Goal: Information Seeking & Learning: Learn about a topic

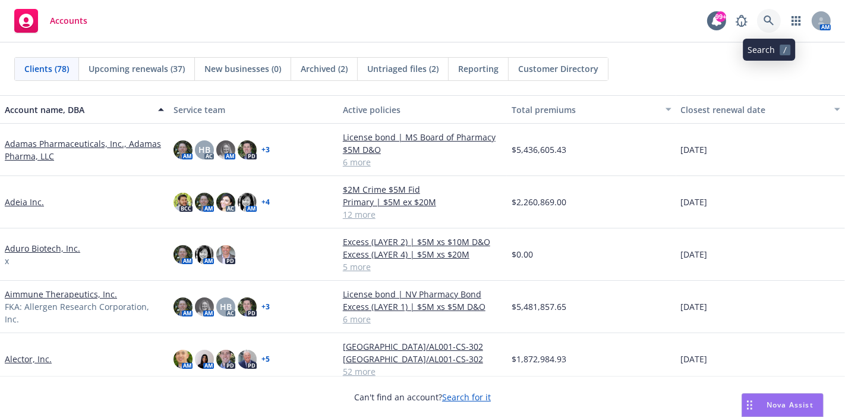
click at [767, 24] on icon at bounding box center [769, 20] width 11 height 11
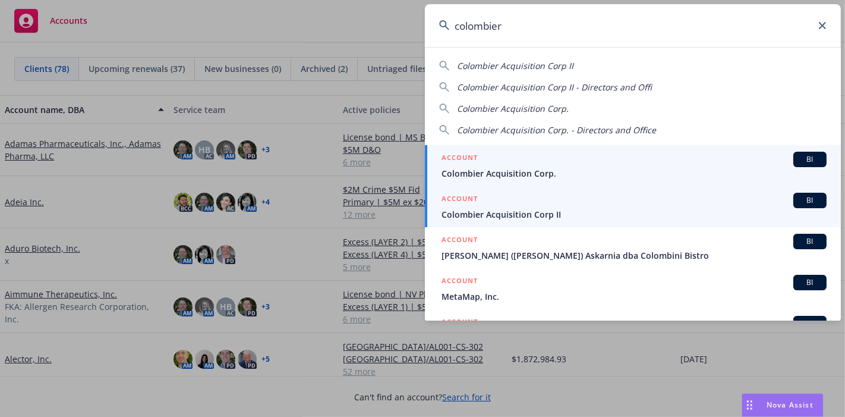
type input "colombier"
click at [479, 213] on span "Colombier Acquisition Corp II" at bounding box center [634, 214] width 385 height 12
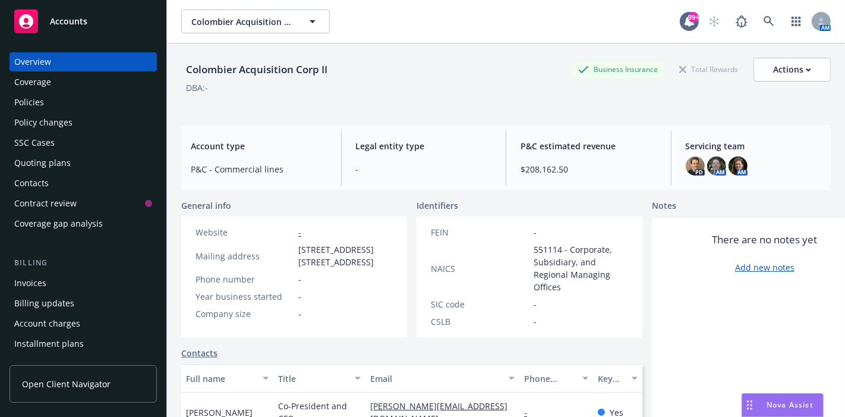
click at [32, 278] on div "Invoices" at bounding box center [30, 282] width 32 height 19
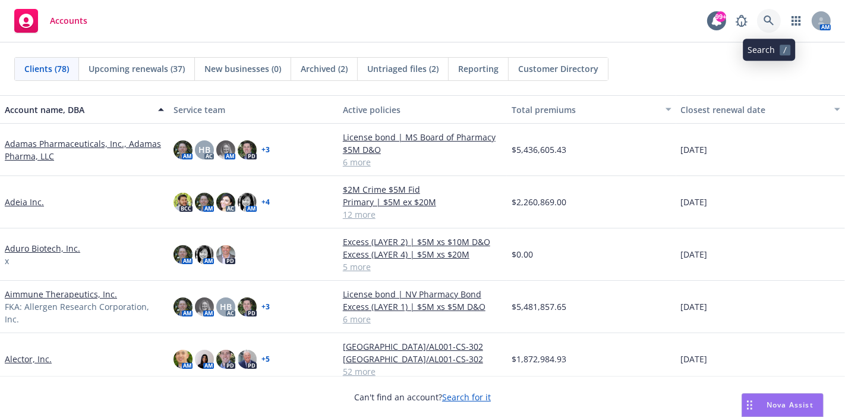
click at [776, 17] on link at bounding box center [769, 21] width 24 height 24
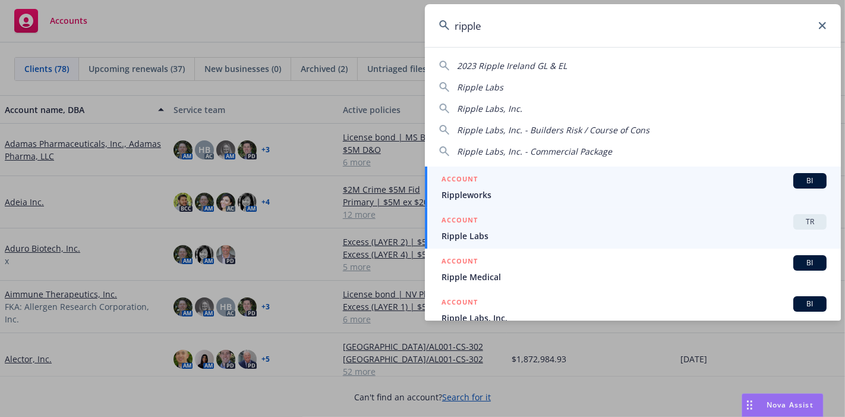
type input "ripple"
click at [460, 228] on div "ACCOUNT TR" at bounding box center [634, 221] width 385 height 15
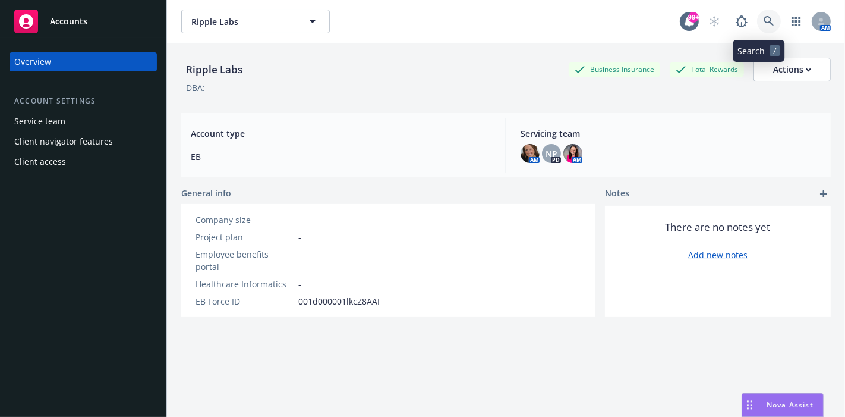
click at [764, 21] on icon at bounding box center [769, 21] width 11 height 11
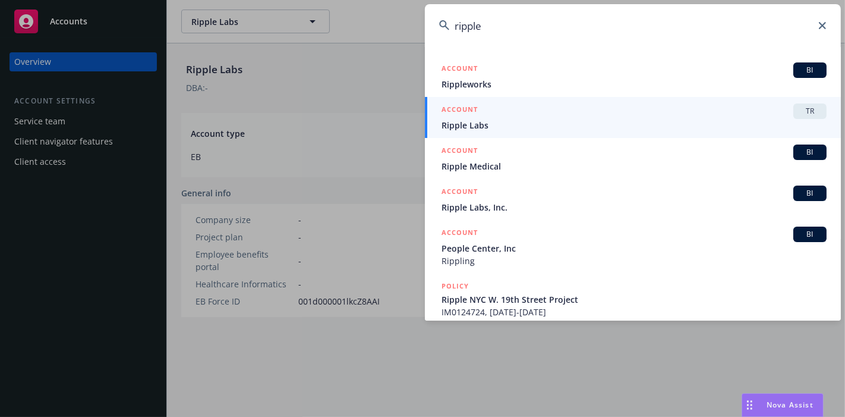
scroll to position [132, 0]
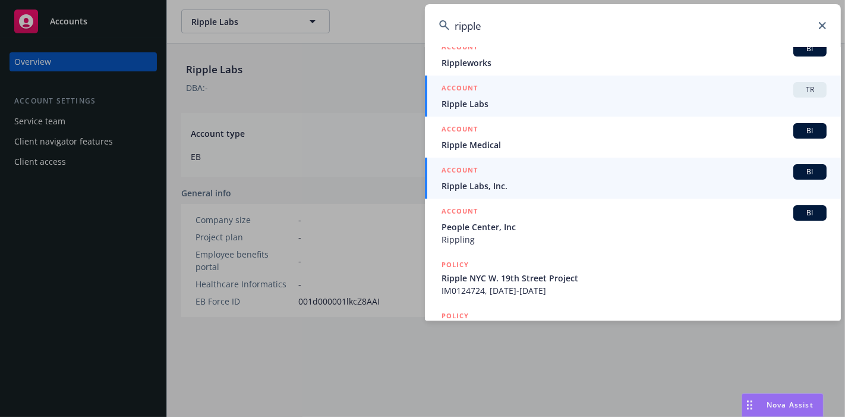
type input "ripple"
click at [488, 187] on span "Ripple Labs, Inc." at bounding box center [634, 186] width 385 height 12
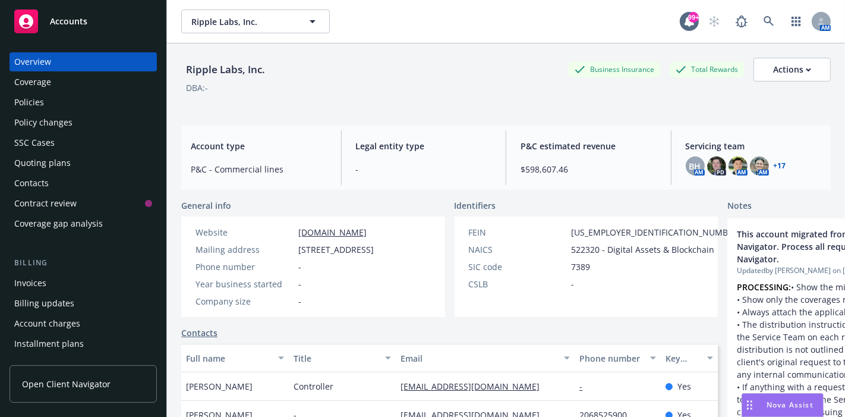
click at [68, 97] on div "Policies" at bounding box center [83, 102] width 138 height 19
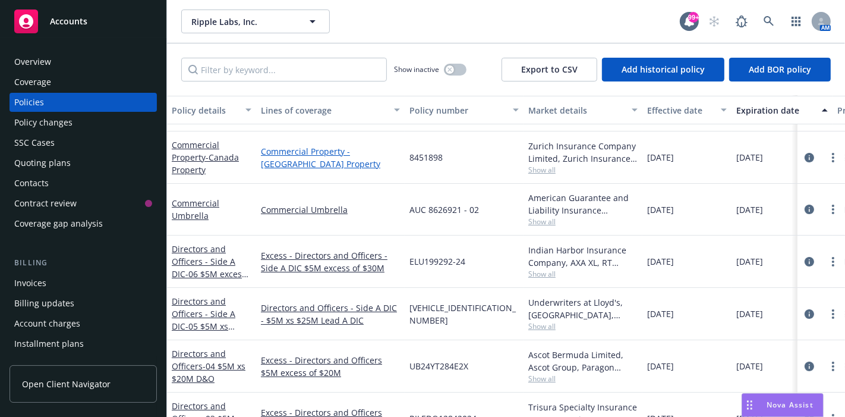
scroll to position [66, 0]
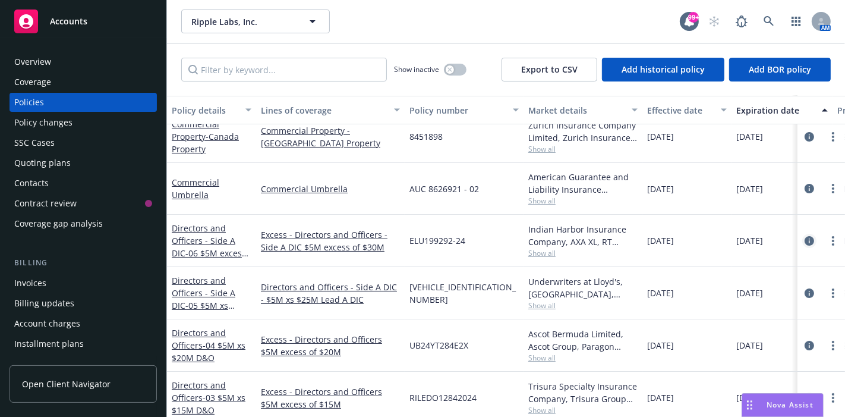
click at [805, 240] on icon "circleInformation" at bounding box center [810, 241] width 10 height 10
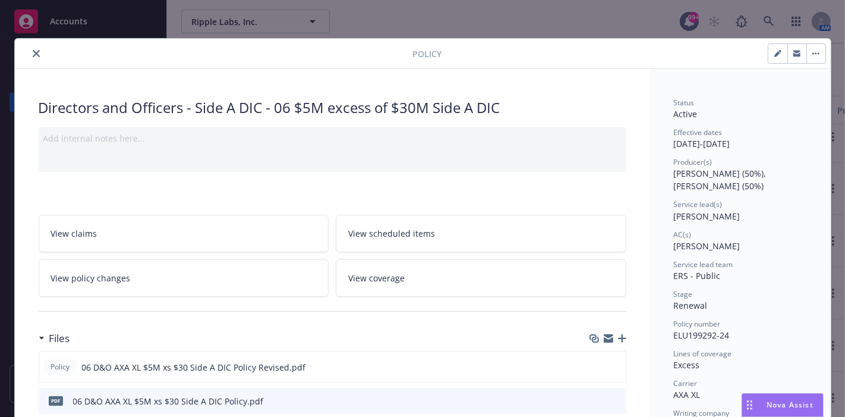
click at [33, 51] on icon "close" at bounding box center [36, 53] width 7 height 7
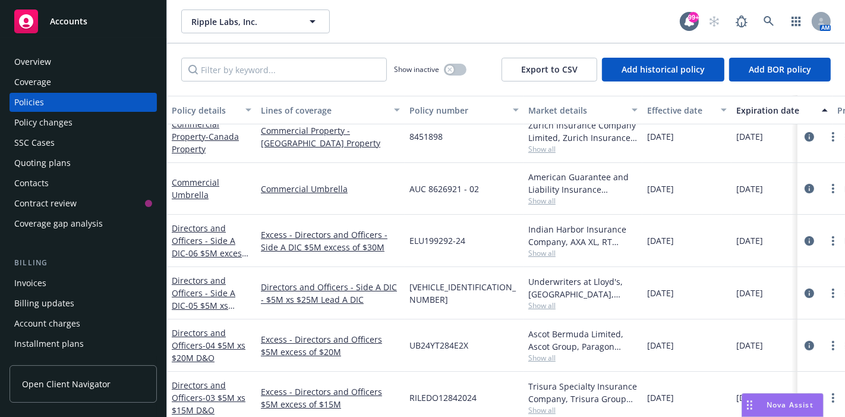
scroll to position [132, 0]
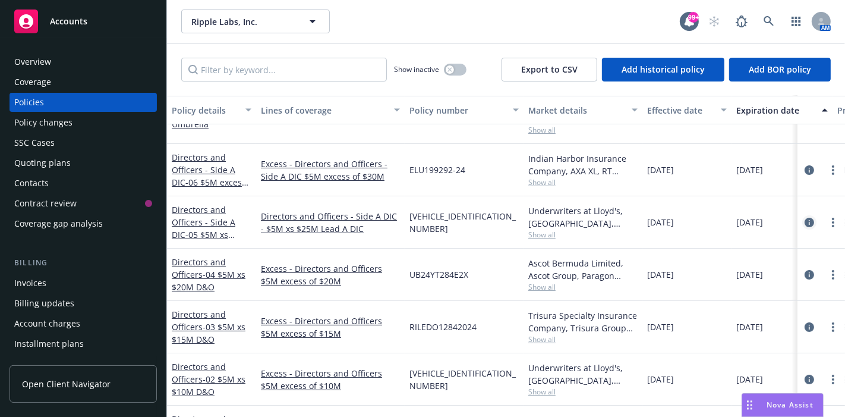
click at [802, 226] on link "circleInformation" at bounding box center [809, 222] width 14 height 14
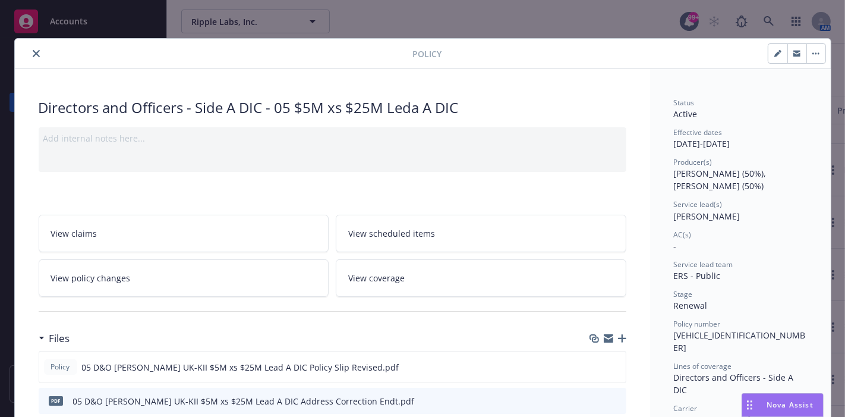
click at [29, 55] on button "close" at bounding box center [36, 53] width 14 height 14
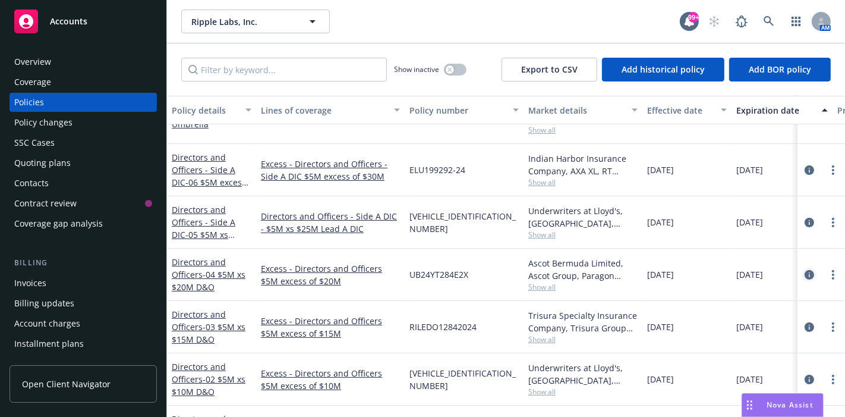
click at [805, 270] on icon "circleInformation" at bounding box center [810, 275] width 10 height 10
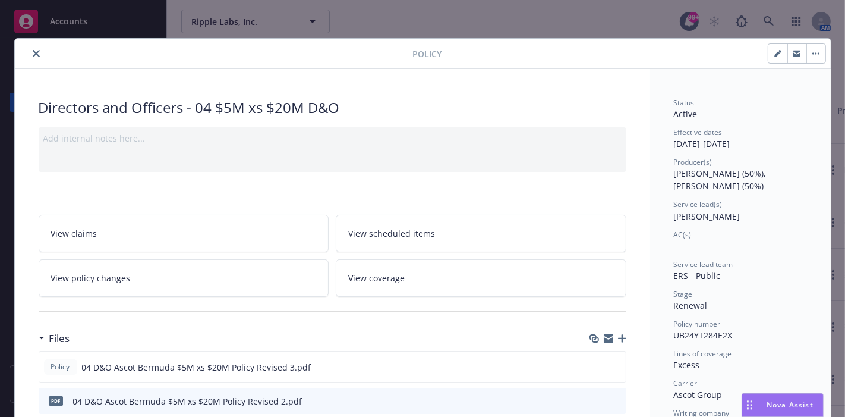
click at [33, 53] on icon "close" at bounding box center [36, 53] width 7 height 7
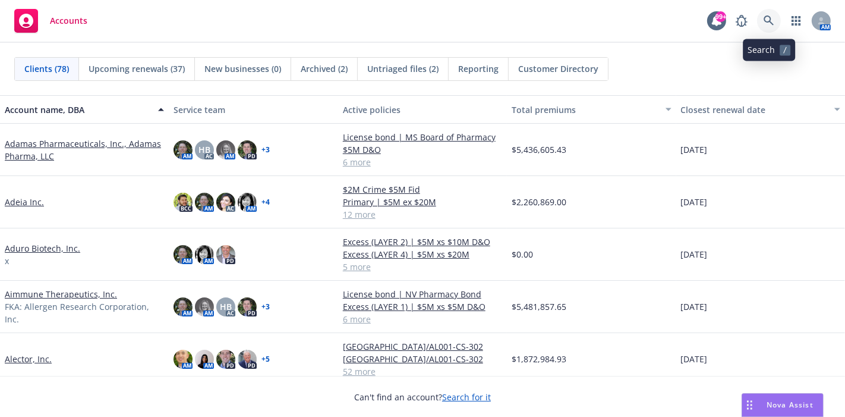
click at [771, 16] on icon at bounding box center [769, 20] width 11 height 11
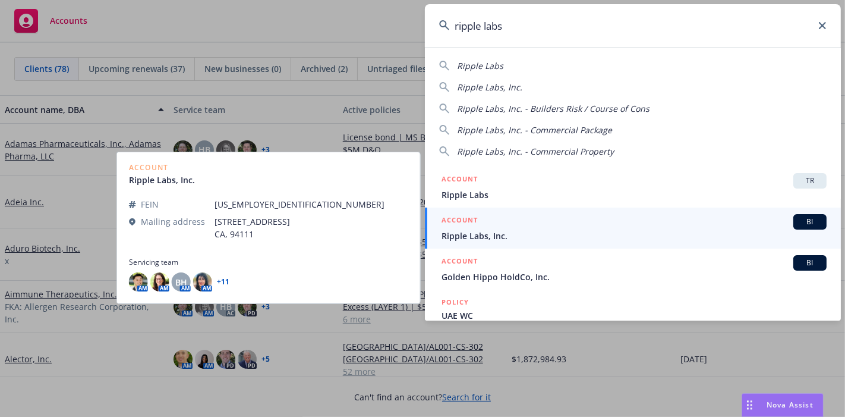
type input "ripple labs"
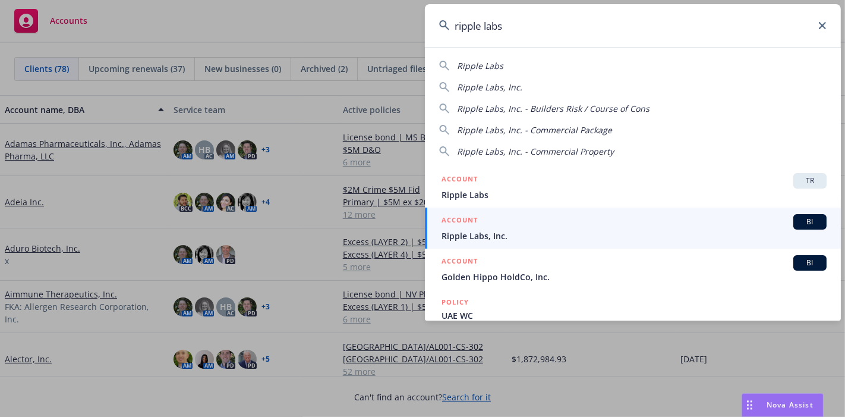
click at [464, 228] on h5 "ACCOUNT" at bounding box center [460, 221] width 36 height 14
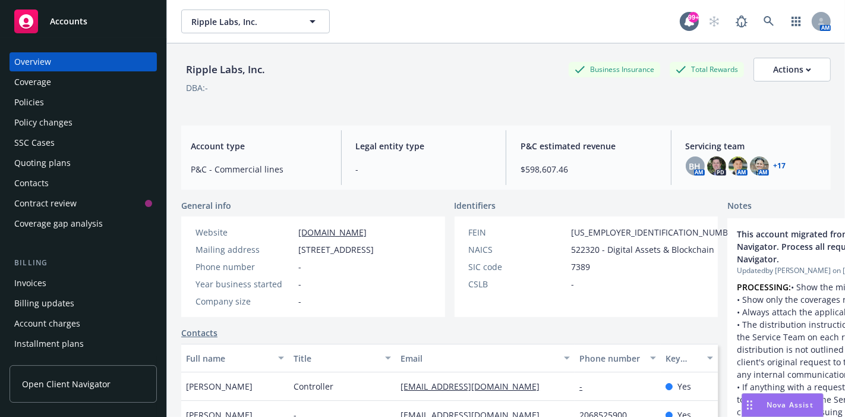
click at [52, 105] on div "Policies" at bounding box center [83, 102] width 138 height 19
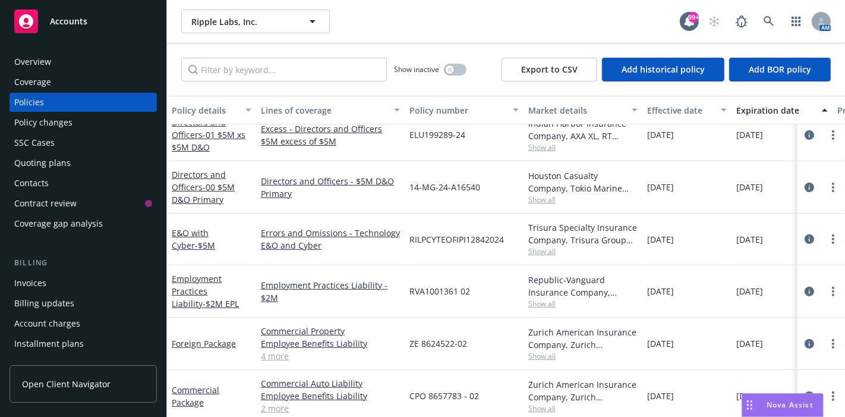
scroll to position [462, 0]
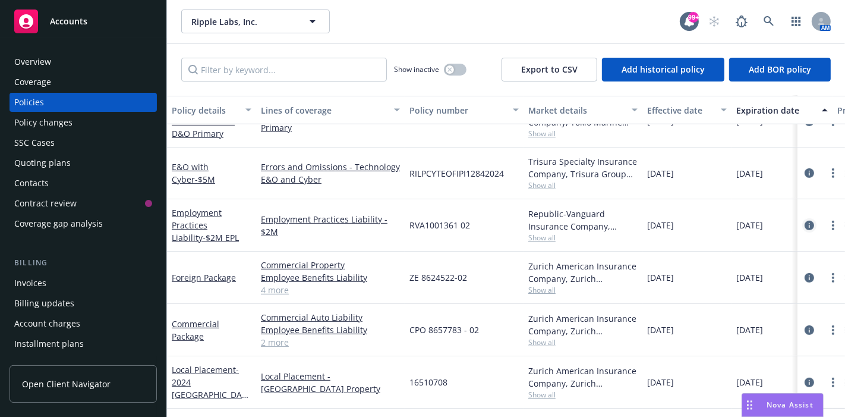
click at [805, 226] on icon "circleInformation" at bounding box center [810, 226] width 10 height 10
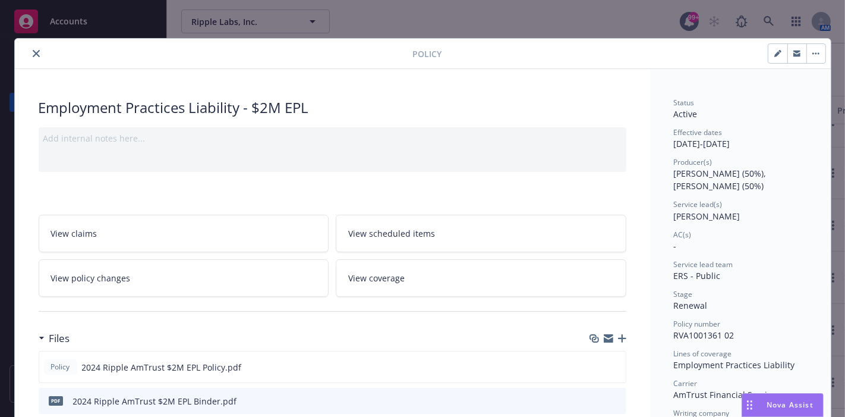
click at [29, 55] on button "close" at bounding box center [36, 53] width 14 height 14
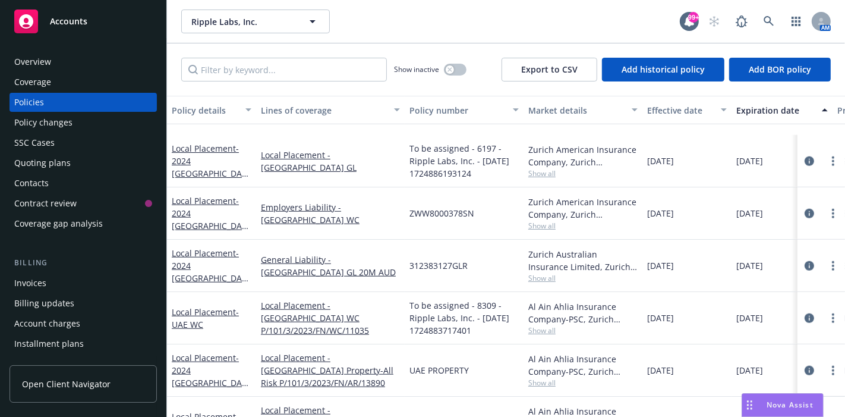
scroll to position [1122, 0]
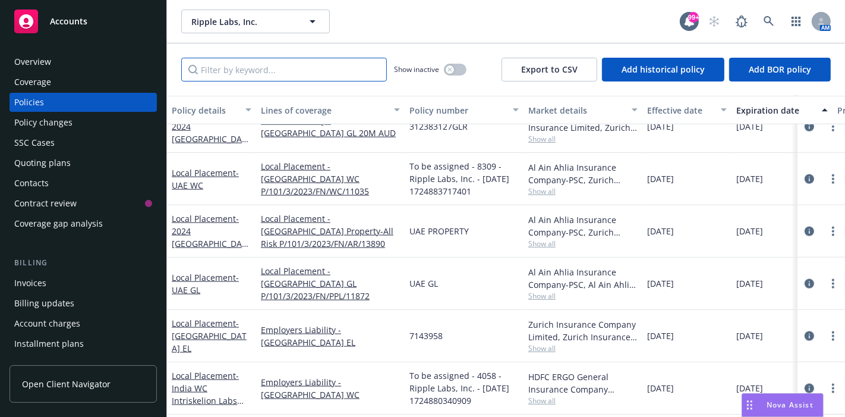
click at [246, 65] on input "Filter by keyword..." at bounding box center [284, 70] width 206 height 24
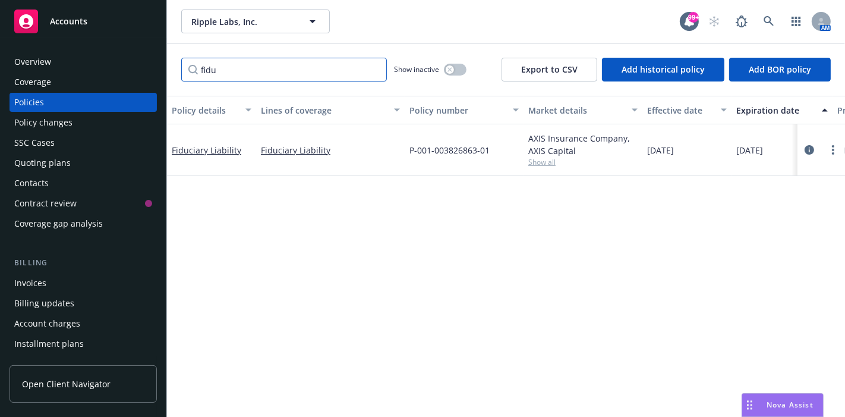
scroll to position [0, 0]
type input "fidu"
click at [811, 153] on icon "circleInformation" at bounding box center [810, 150] width 10 height 10
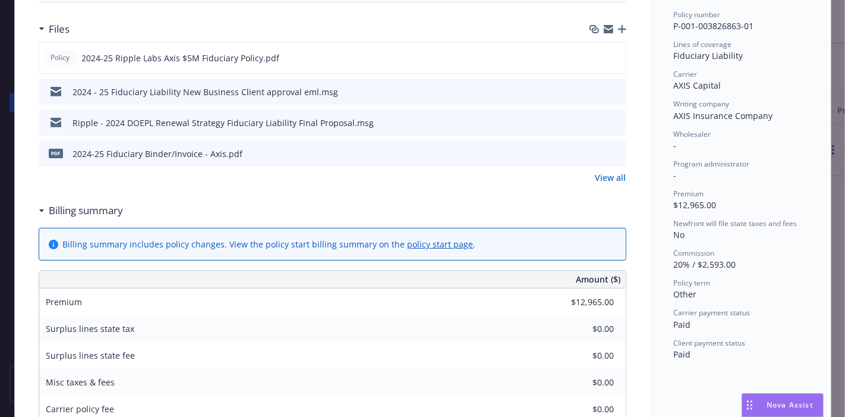
scroll to position [330, 0]
